Goal: Transaction & Acquisition: Purchase product/service

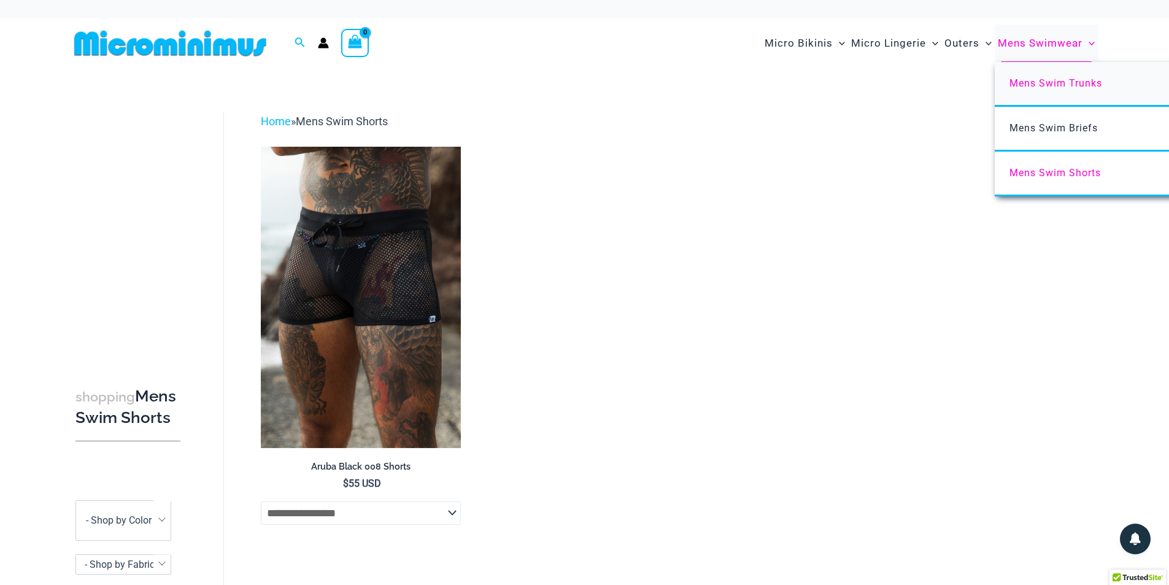
click at [1043, 85] on span "Mens Swim Trunks" at bounding box center [1055, 83] width 93 height 12
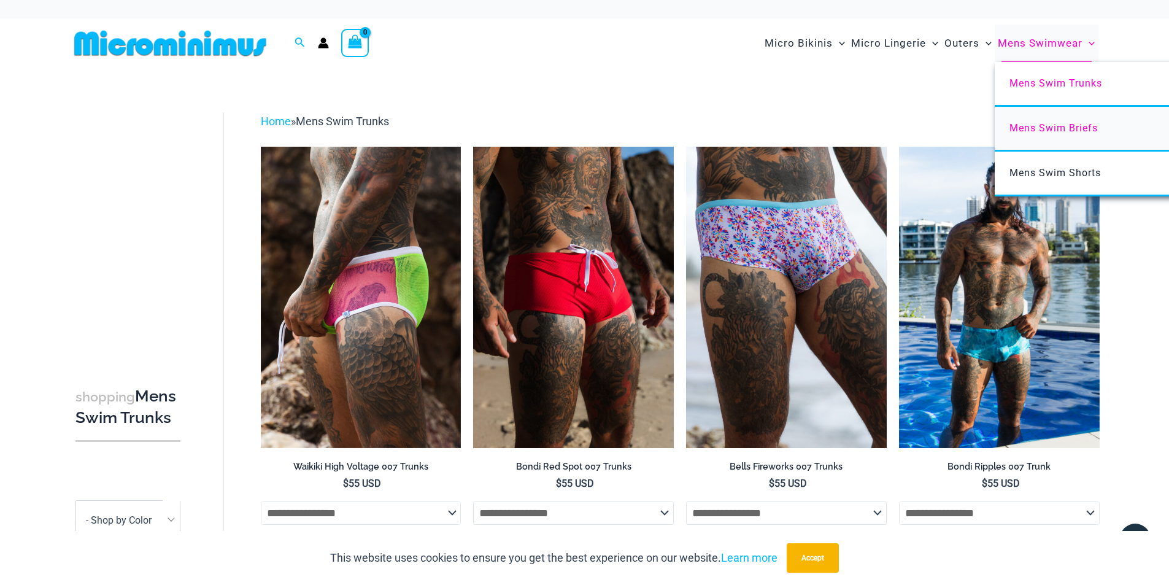
click at [1046, 129] on span "Mens Swim Briefs" at bounding box center [1053, 128] width 88 height 12
